Goal: Transaction & Acquisition: Purchase product/service

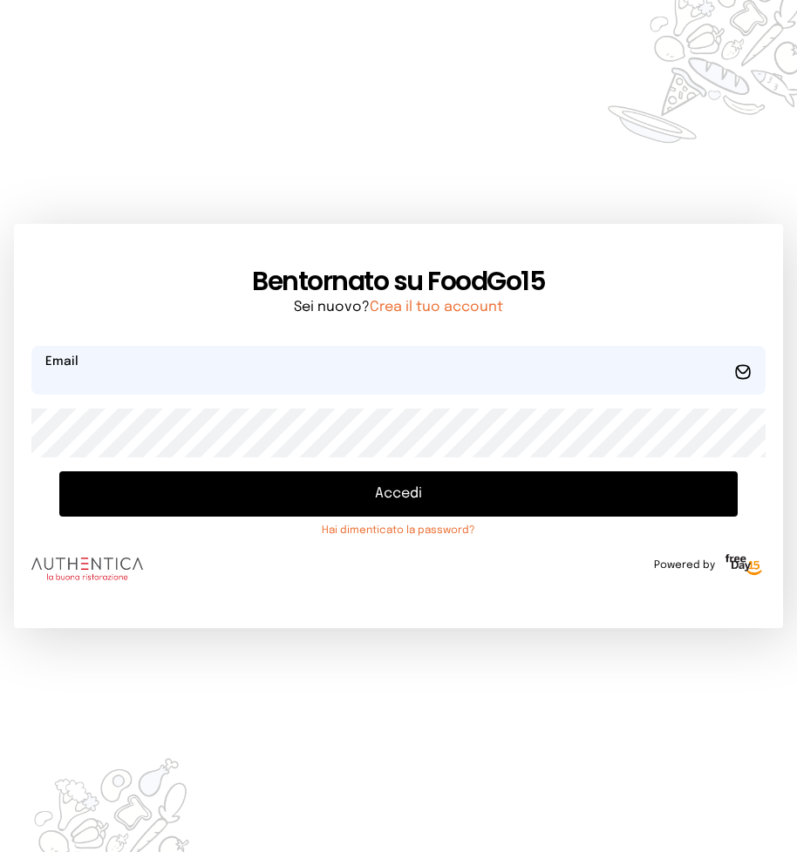
type input "**********"
click at [393, 500] on button "Accedi" at bounding box center [398, 493] width 678 height 45
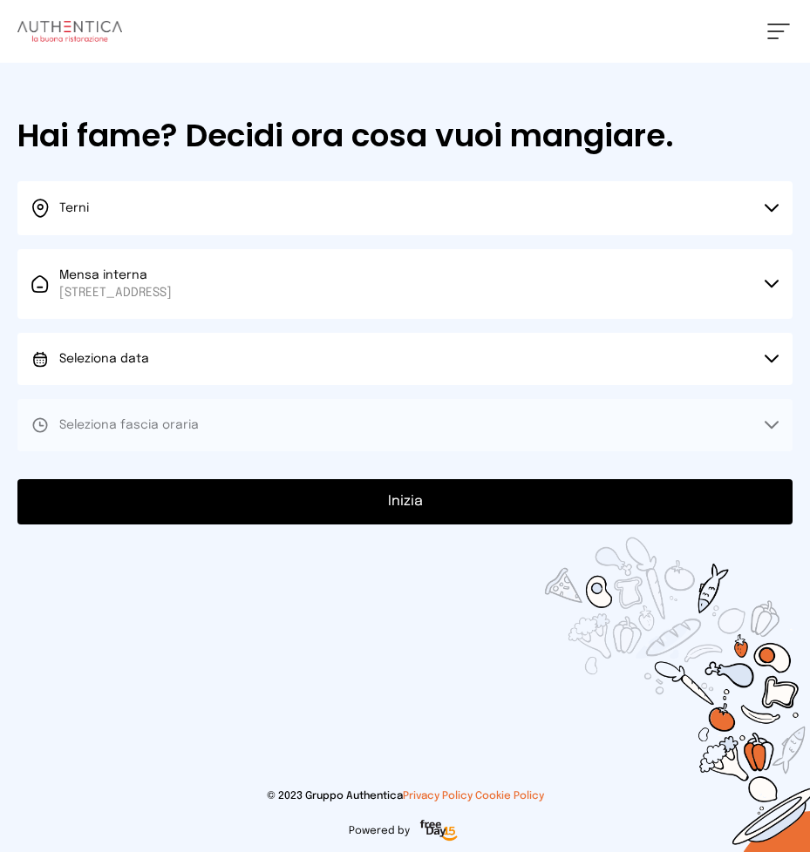
click at [768, 363] on icon at bounding box center [771, 359] width 14 height 9
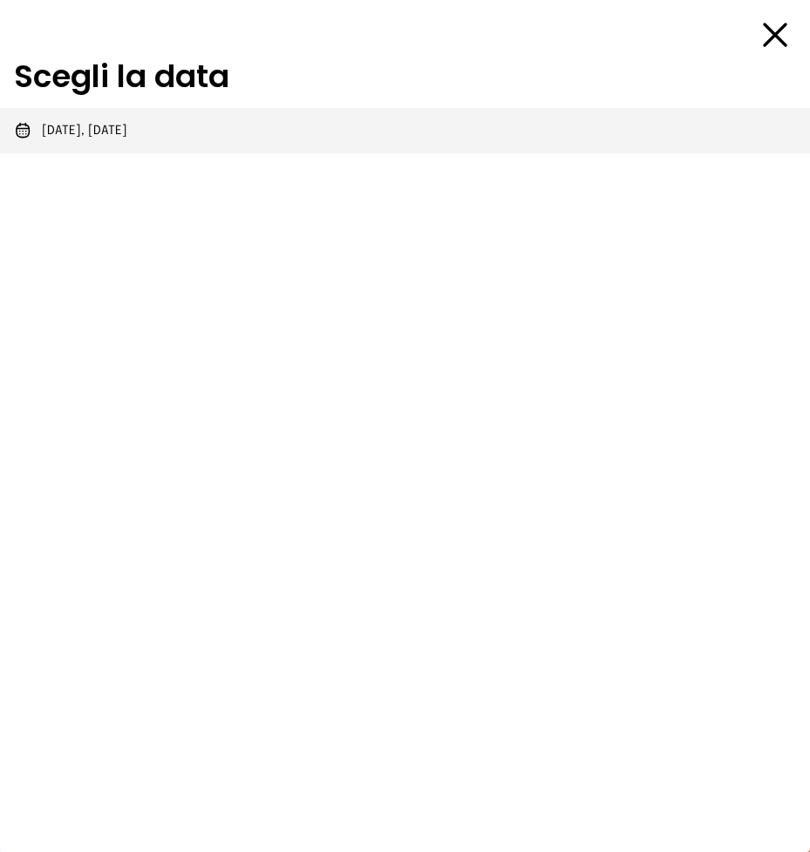
click at [88, 132] on span "[DATE], [DATE]" at bounding box center [84, 130] width 85 height 17
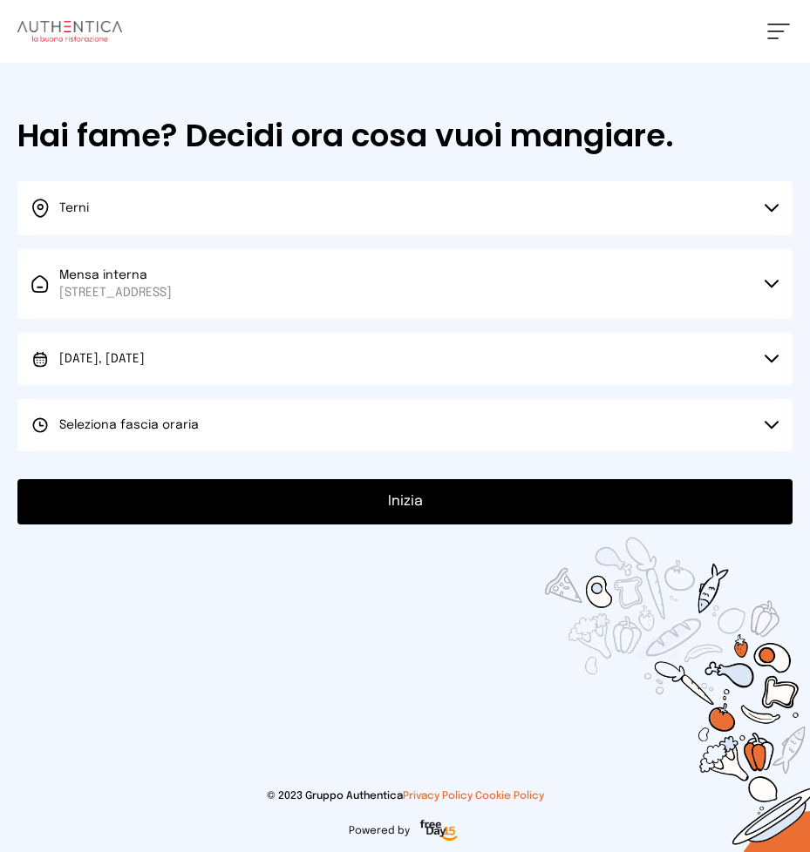
click at [769, 426] on icon at bounding box center [771, 425] width 12 height 6
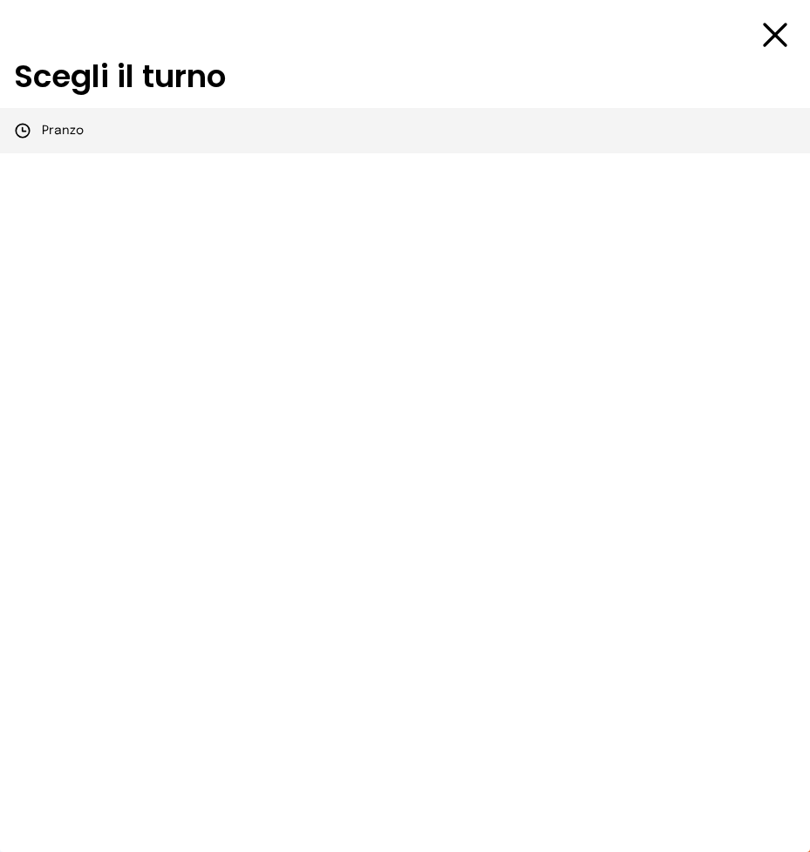
click at [65, 136] on span "Pranzo" at bounding box center [63, 130] width 42 height 17
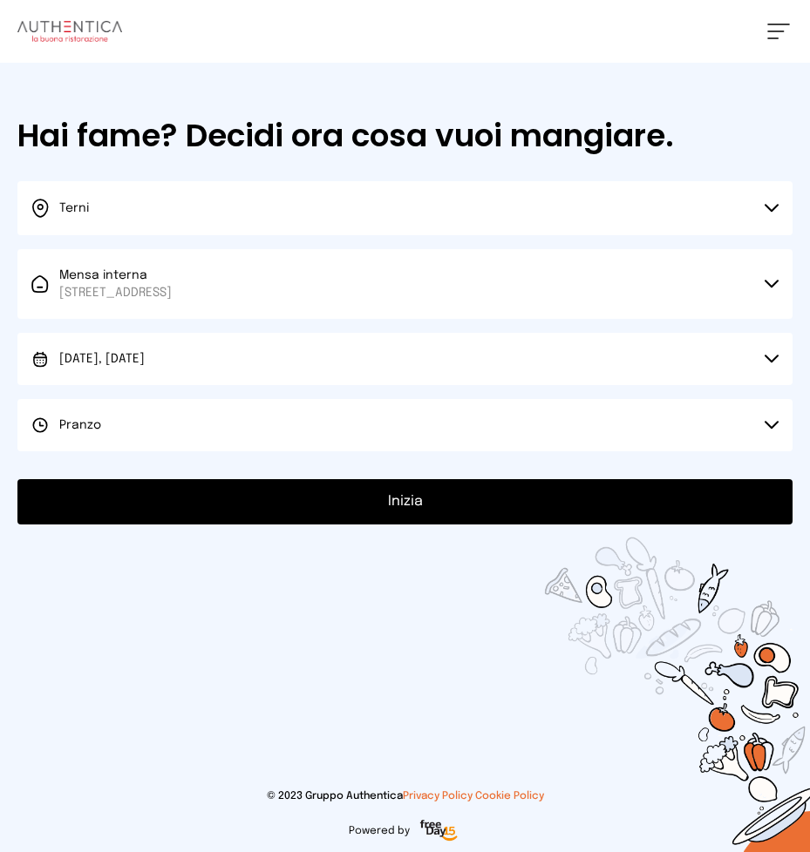
click at [409, 501] on button "Inizia" at bounding box center [404, 501] width 775 height 45
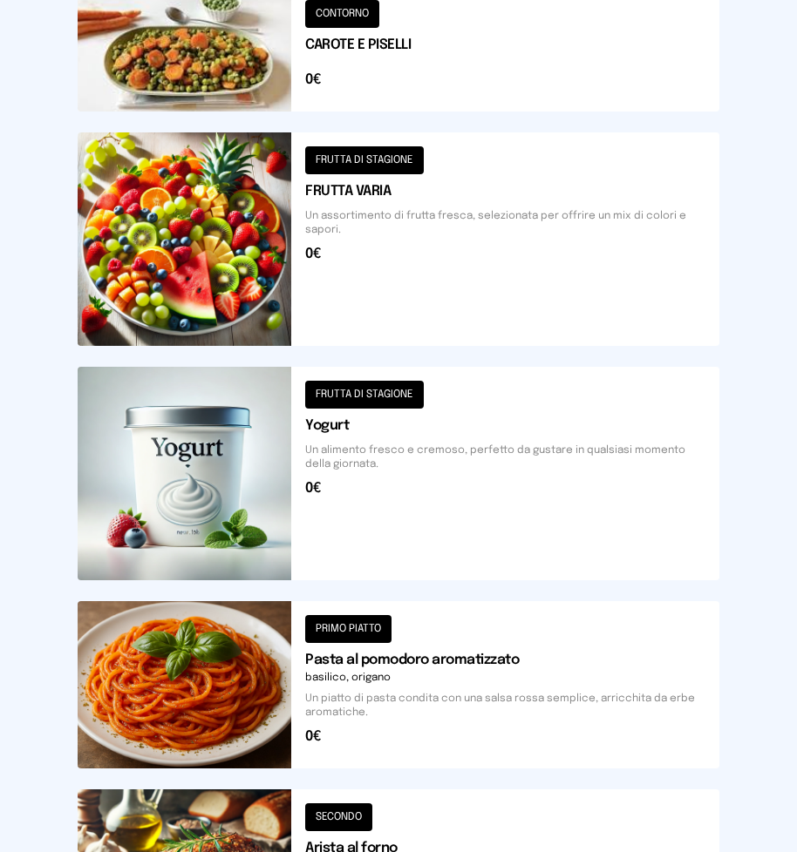
scroll to position [2012, 0]
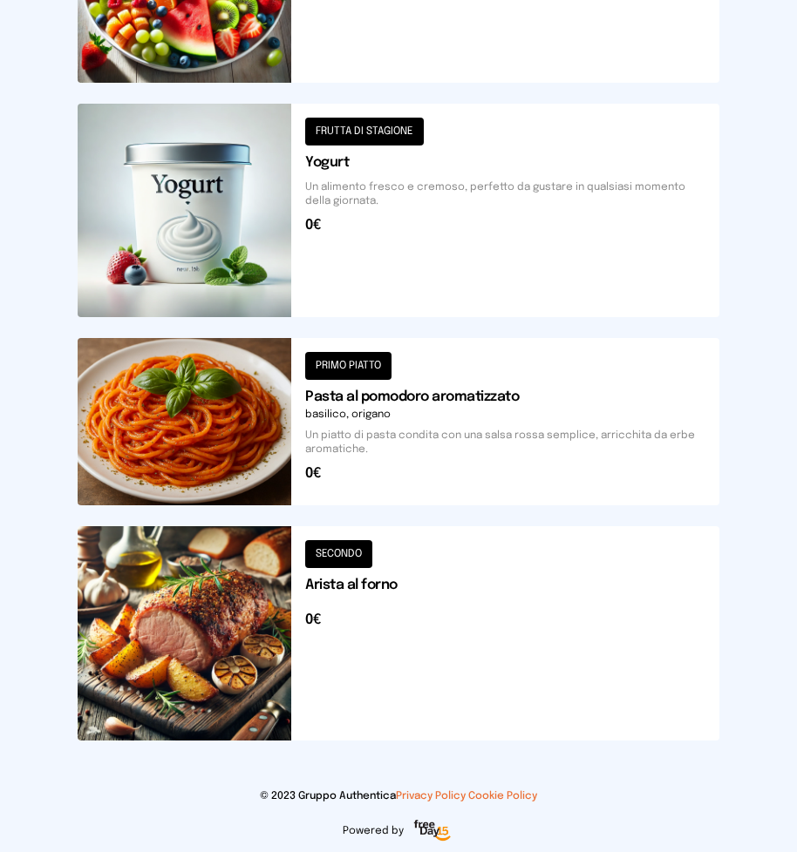
click at [229, 602] on button at bounding box center [398, 633] width 641 height 214
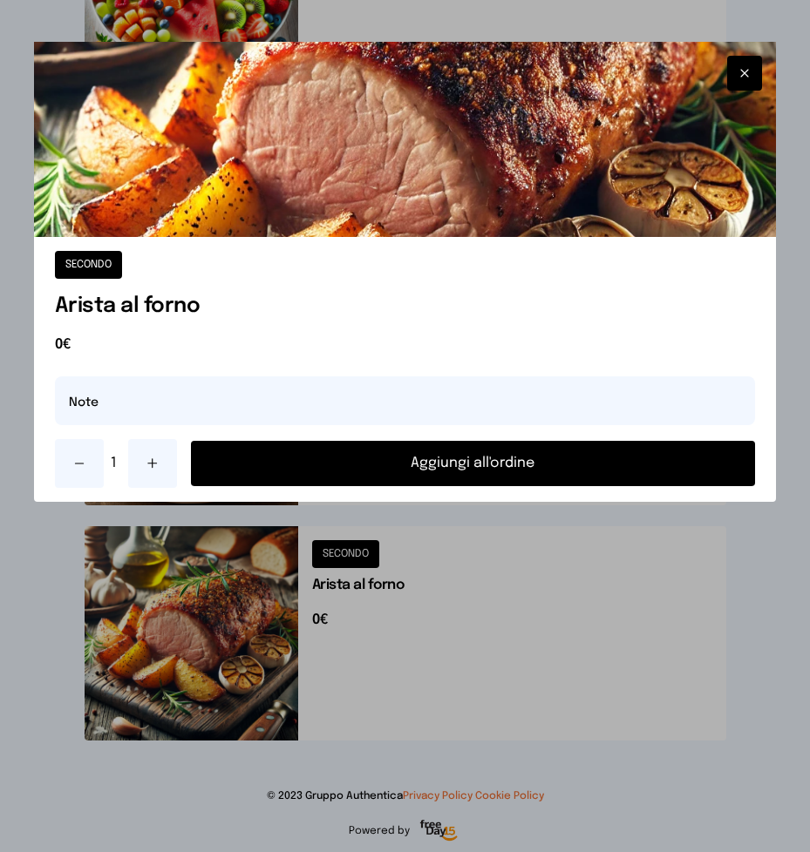
click at [389, 464] on button "Aggiungi all'ordine" at bounding box center [473, 463] width 565 height 45
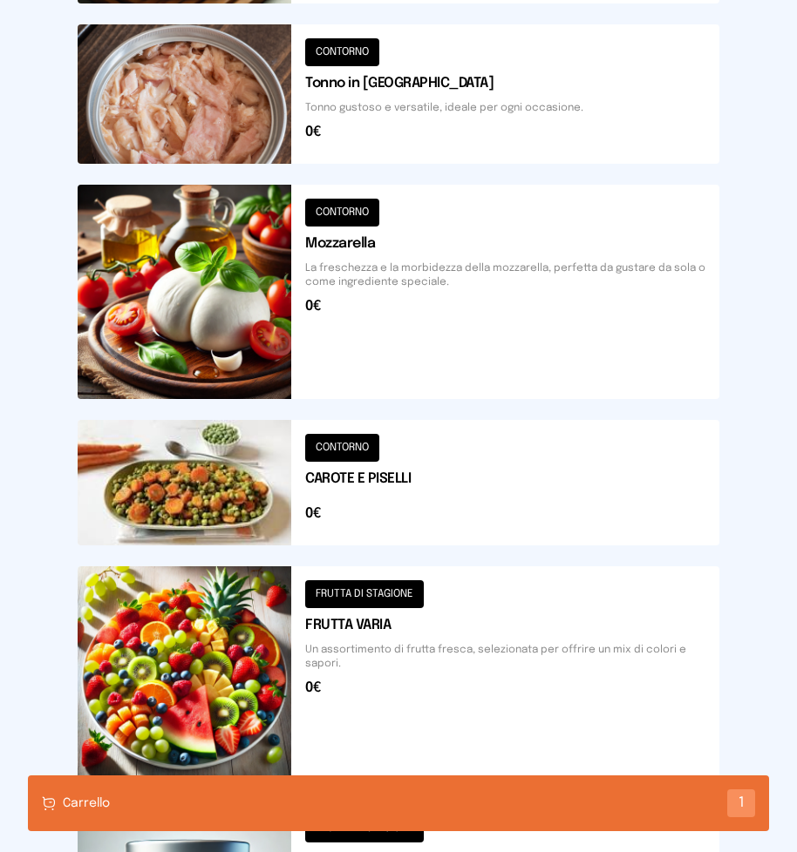
scroll to position [1228, 0]
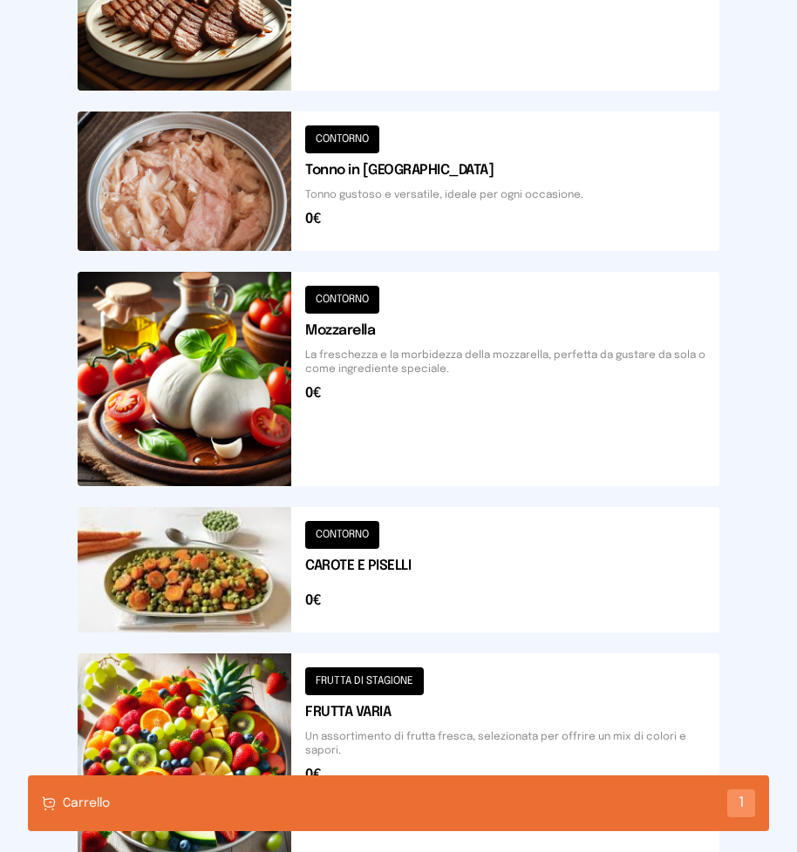
click at [238, 574] on button at bounding box center [398, 569] width 641 height 125
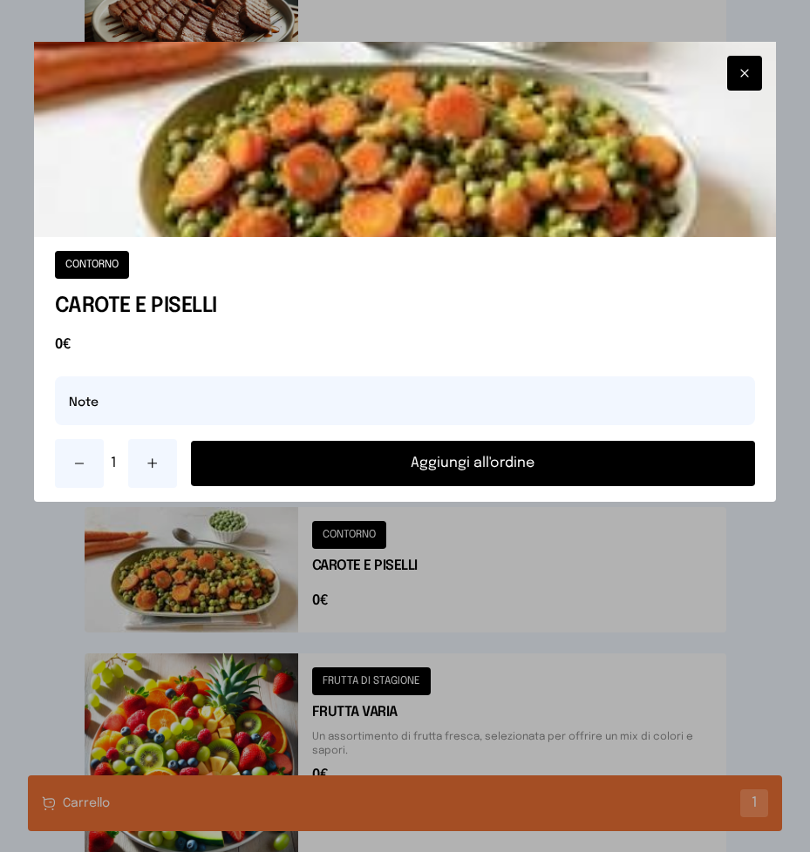
click at [422, 471] on button "Aggiungi all'ordine" at bounding box center [473, 463] width 565 height 45
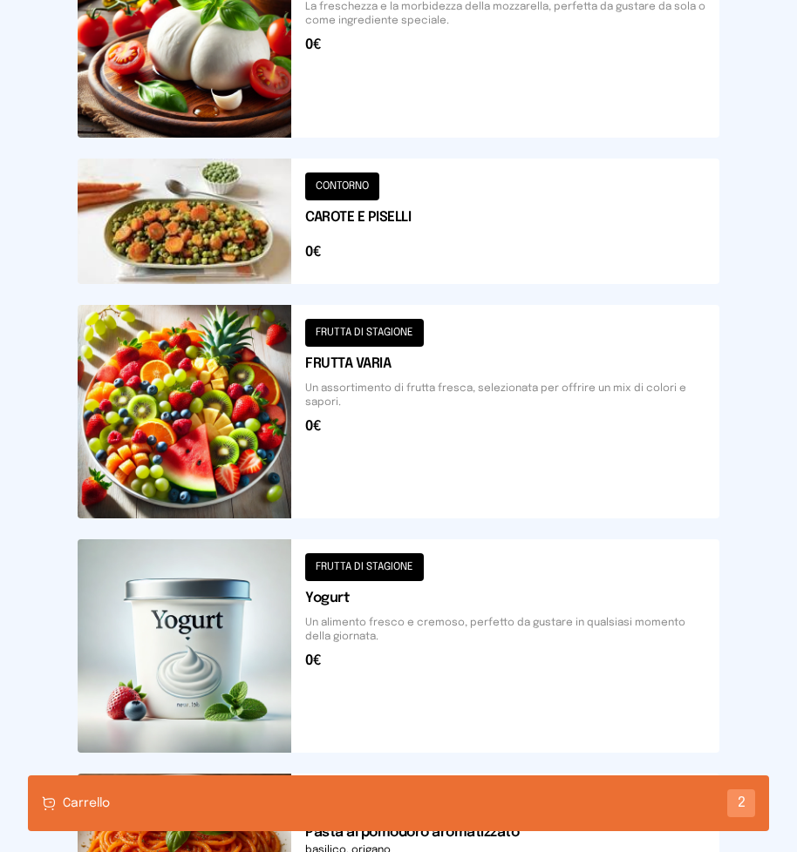
scroll to position [1925, 0]
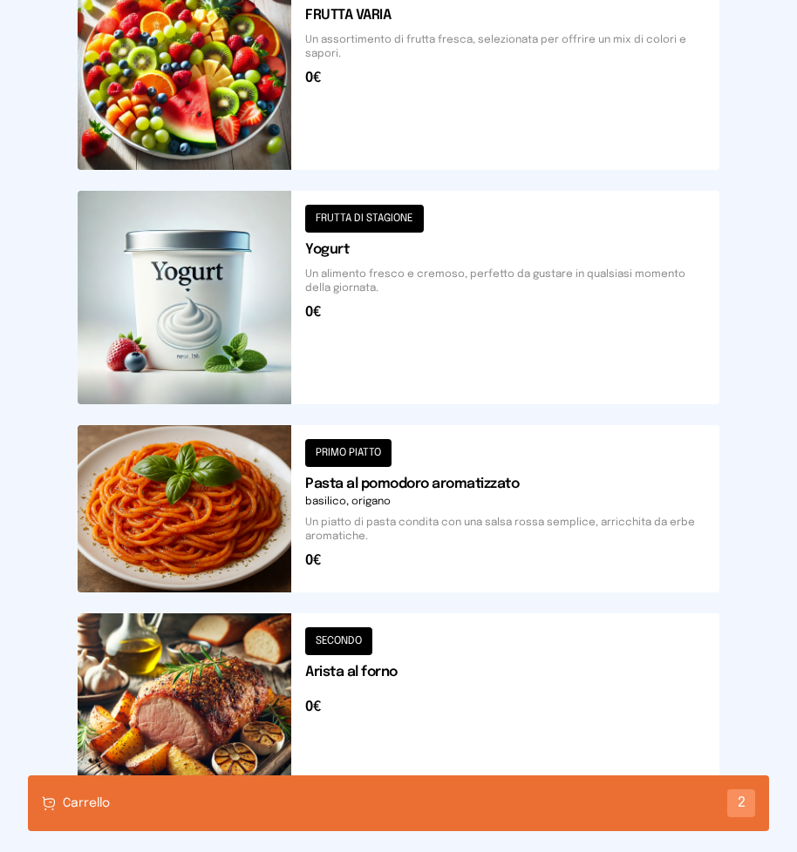
click at [352, 798] on div "Carrello 2" at bounding box center [398, 804] width 741 height 56
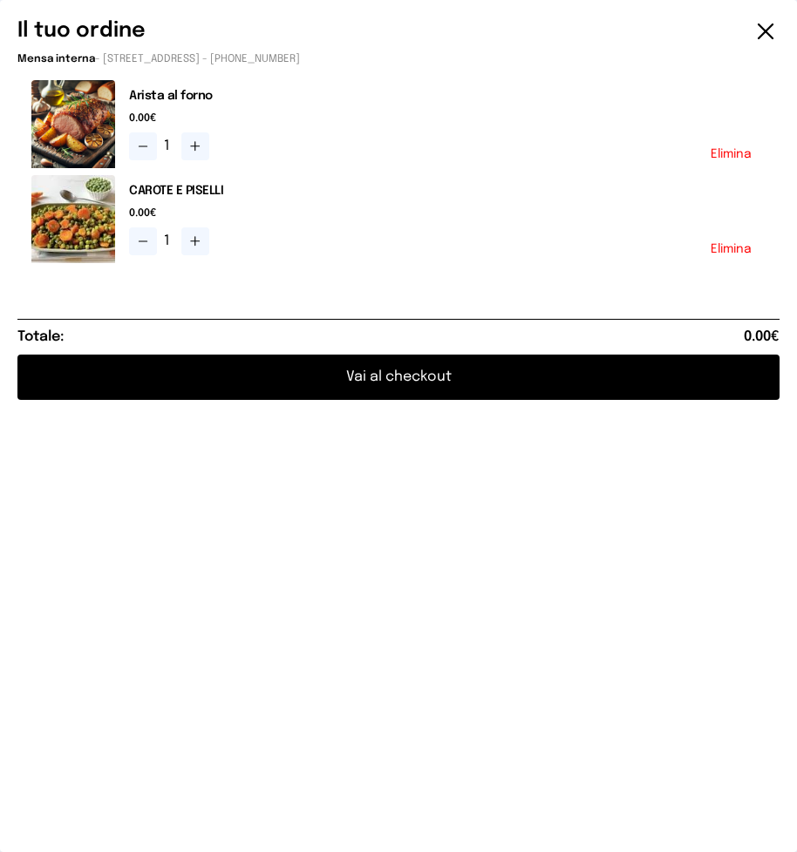
click at [419, 381] on button "Vai al checkout" at bounding box center [398, 377] width 762 height 45
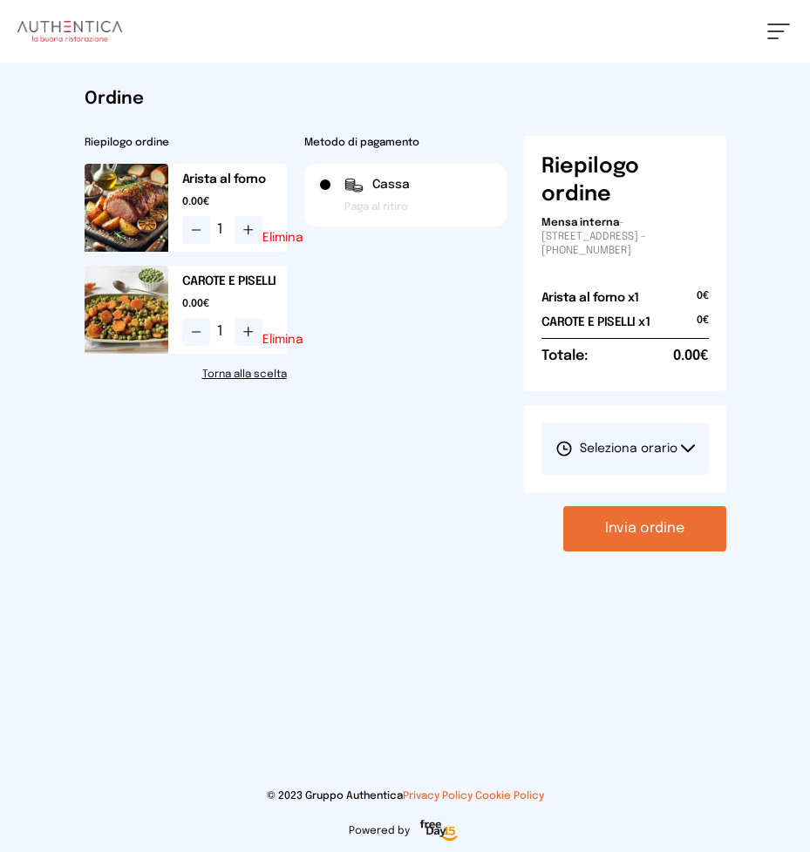
click at [689, 444] on button "Seleziona orario" at bounding box center [624, 449] width 167 height 52
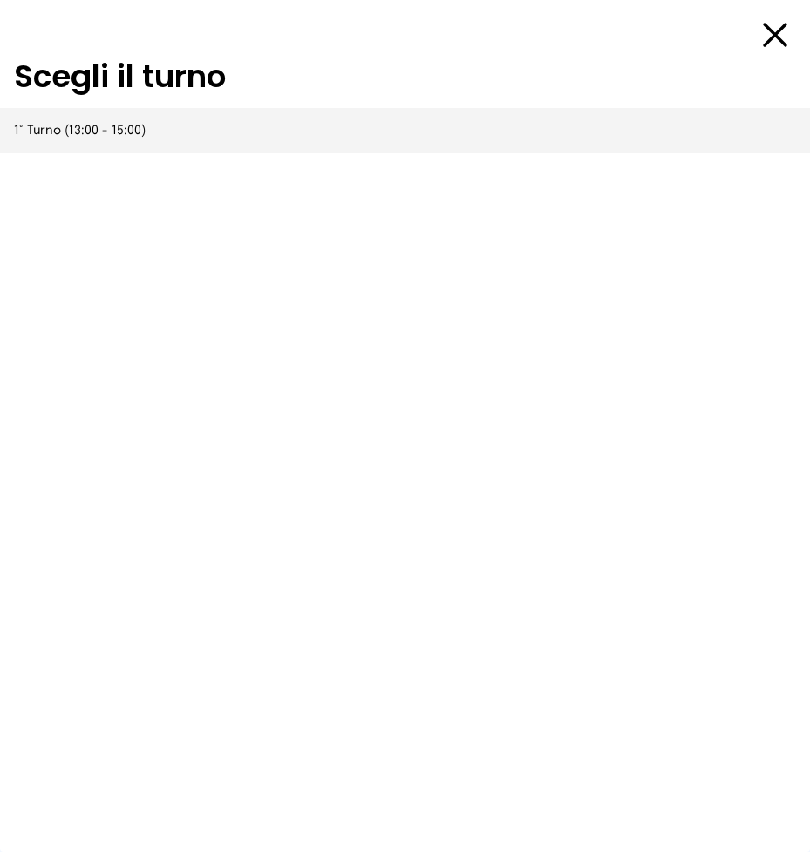
click at [105, 131] on span "1° Turno (13:00 - 15:00)" at bounding box center [80, 130] width 132 height 17
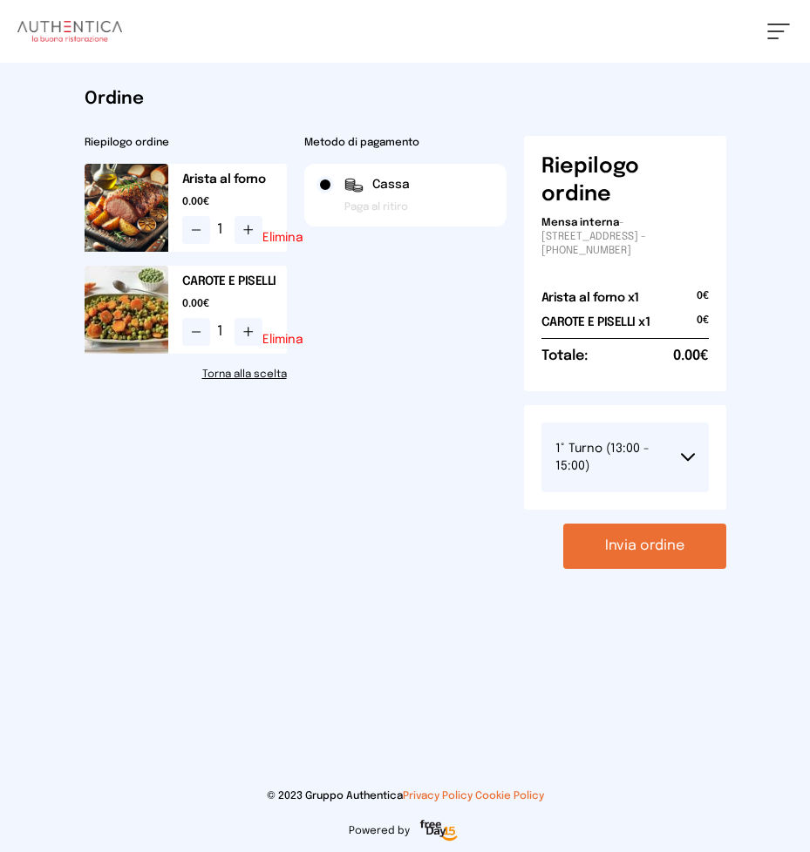
click at [633, 543] on button "Invia ordine" at bounding box center [644, 546] width 163 height 45
